Goal: Task Accomplishment & Management: Manage account settings

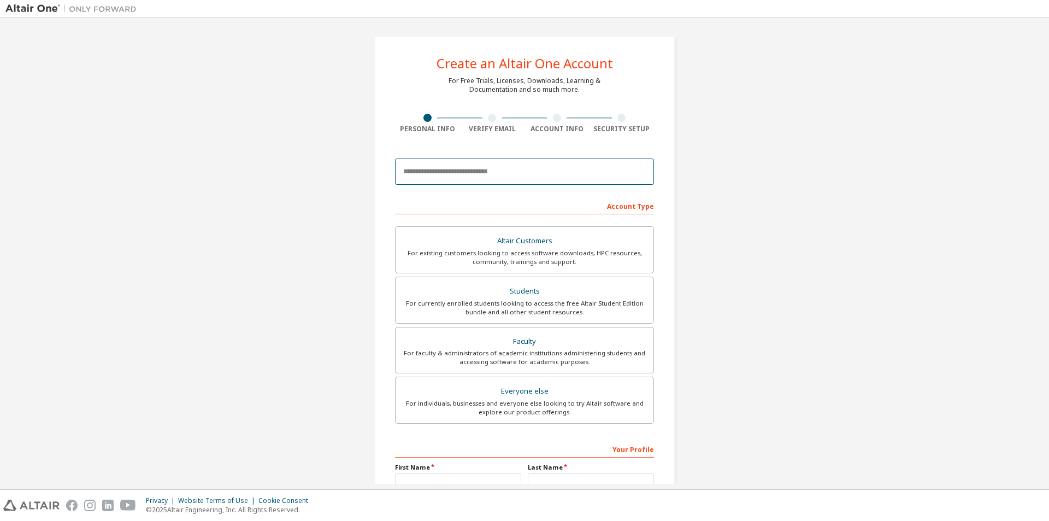
drag, startPoint x: 490, startPoint y: 168, endPoint x: 502, endPoint y: 166, distance: 12.3
click at [490, 168] on input "email" at bounding box center [524, 171] width 259 height 26
type input "*"
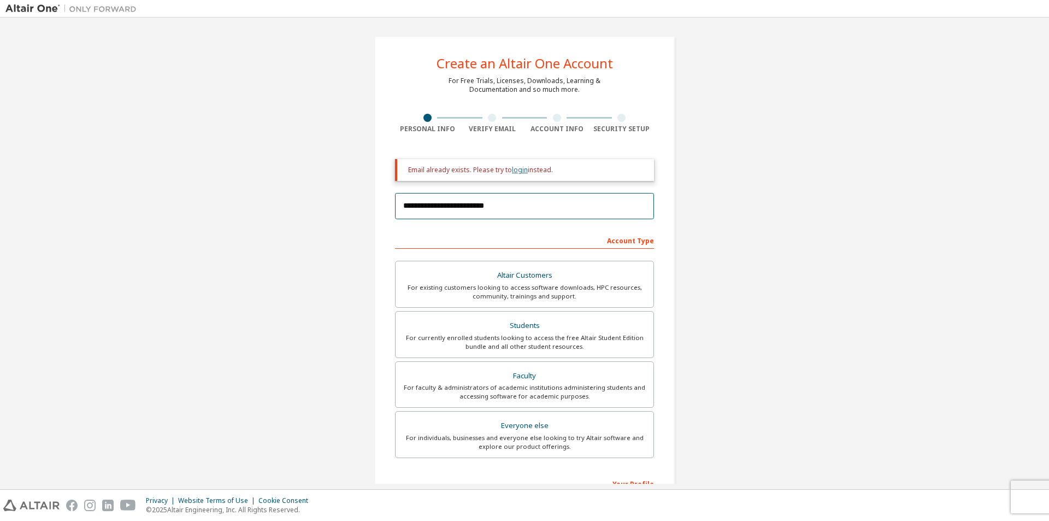
type input "**********"
click at [515, 170] on link "login" at bounding box center [520, 169] width 16 height 9
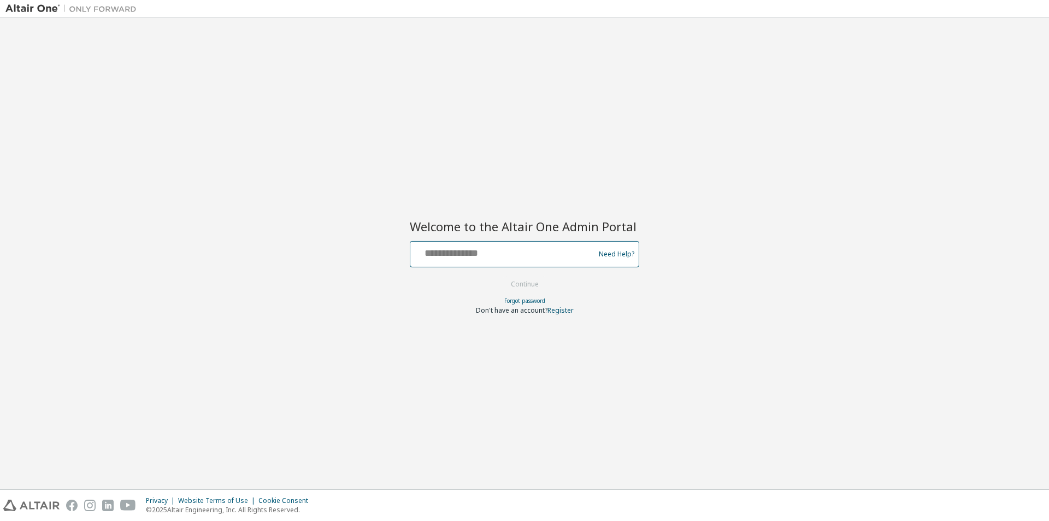
click at [558, 250] on input "text" at bounding box center [504, 252] width 179 height 16
type input "**********"
click at [499, 276] on button "Continue" at bounding box center [524, 284] width 51 height 16
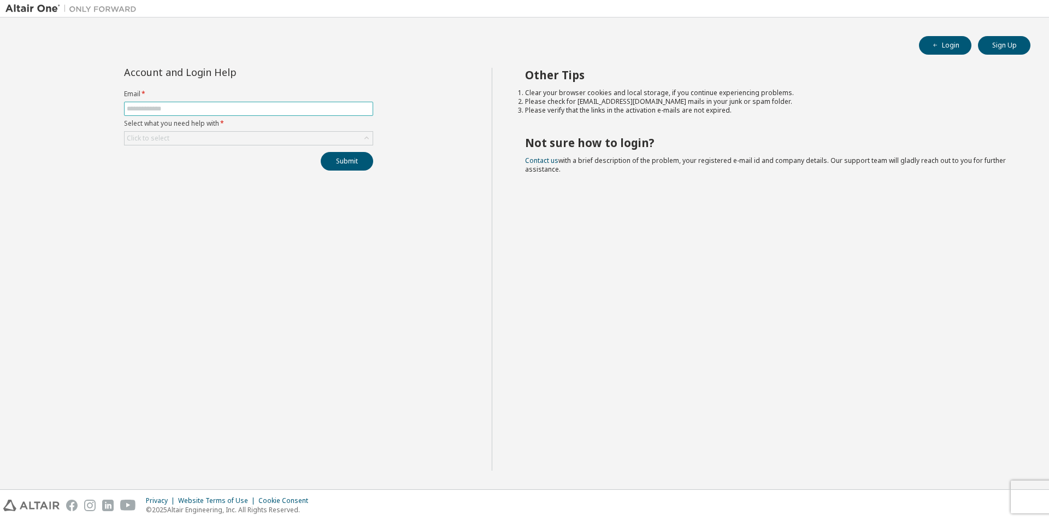
click at [215, 103] on span at bounding box center [248, 109] width 249 height 14
click at [250, 114] on span at bounding box center [248, 109] width 249 height 14
click at [250, 107] on input "text" at bounding box center [249, 108] width 244 height 9
type input "**********"
click at [321, 152] on button "Submit" at bounding box center [347, 161] width 52 height 19
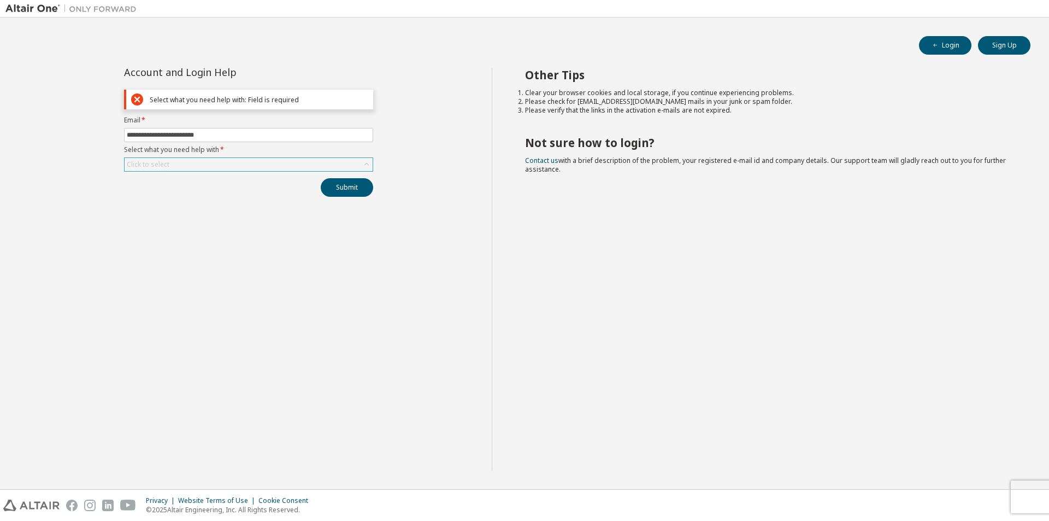
click at [232, 157] on div "Click to select" at bounding box center [248, 164] width 249 height 14
click at [231, 159] on div "Click to select" at bounding box center [248, 164] width 249 height 14
click at [230, 161] on div "Click to select" at bounding box center [249, 164] width 248 height 13
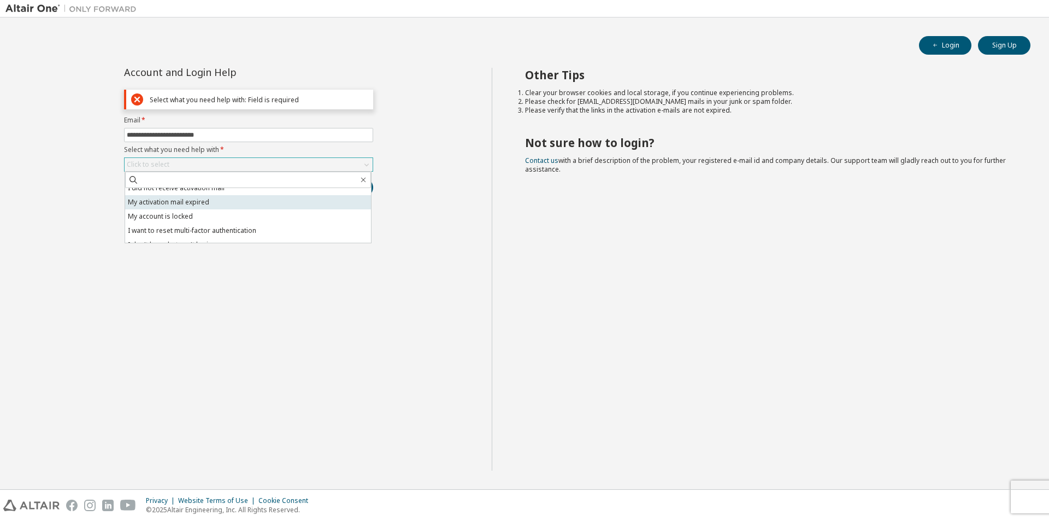
scroll to position [31, 0]
click at [223, 236] on li "I don't know but can't login" at bounding box center [248, 235] width 246 height 14
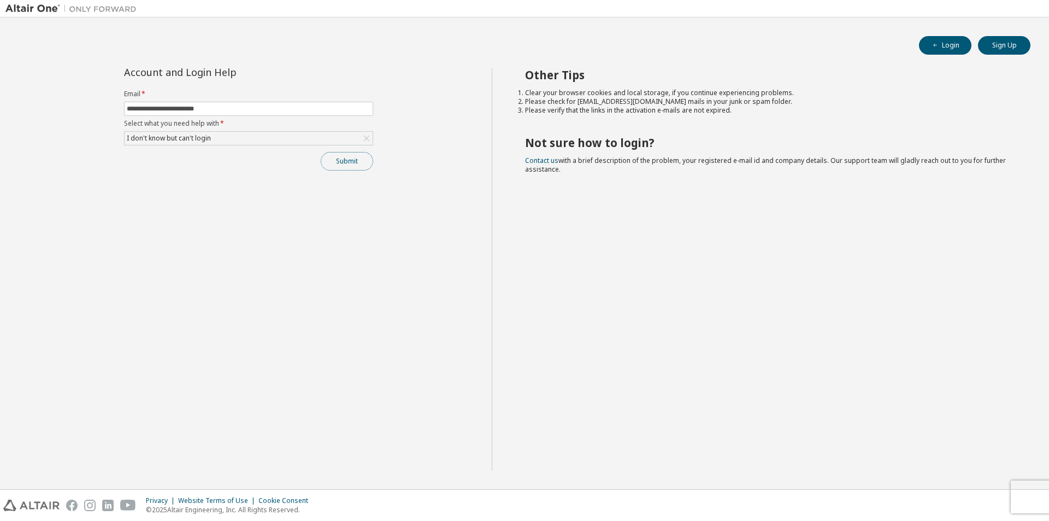
click at [334, 161] on button "Submit" at bounding box center [347, 161] width 52 height 19
